Goal: Go to known website: Access a specific website the user already knows

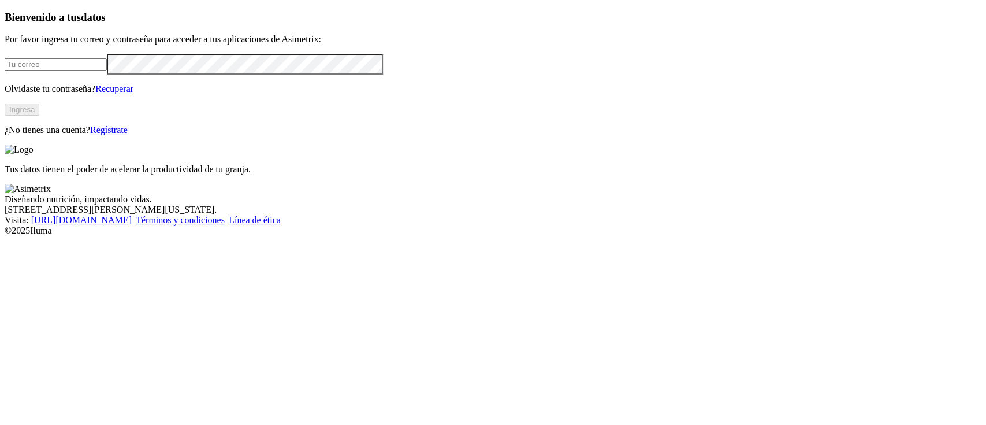
type input "[PERSON_NAME][EMAIL_ADDRESS][PERSON_NAME][DOMAIN_NAME]"
click at [215, 136] on div "Bienvenido a tus datos Por favor ingresa tu correo y contraseña para acceder a …" at bounding box center [493, 73] width 977 height 125
click at [39, 116] on button "Ingresa" at bounding box center [22, 109] width 35 height 12
